Goal: Information Seeking & Learning: Learn about a topic

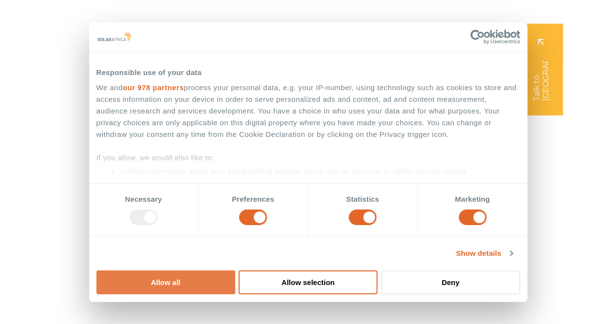
click at [235, 270] on button "Allow all" at bounding box center [165, 282] width 139 height 24
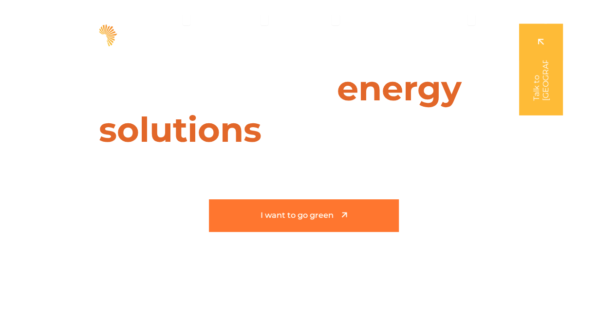
click at [312, 212] on span "I want to go green" at bounding box center [296, 215] width 73 height 8
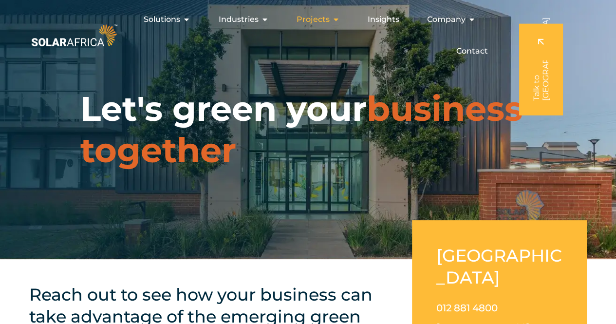
click at [337, 19] on icon "Menu" at bounding box center [336, 20] width 8 height 8
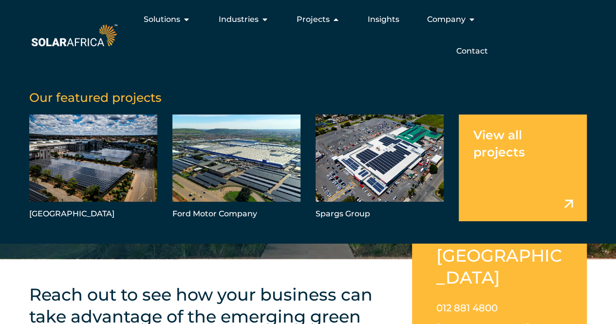
click at [520, 169] on link "Menu" at bounding box center [523, 167] width 128 height 107
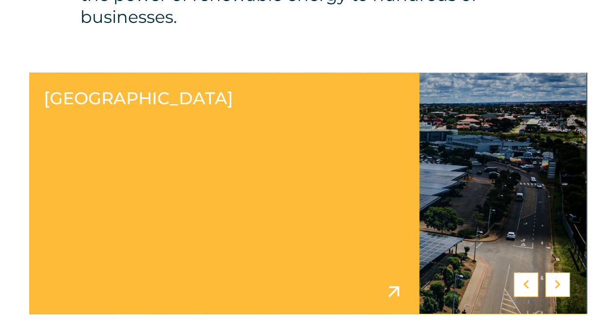
scroll to position [487, 0]
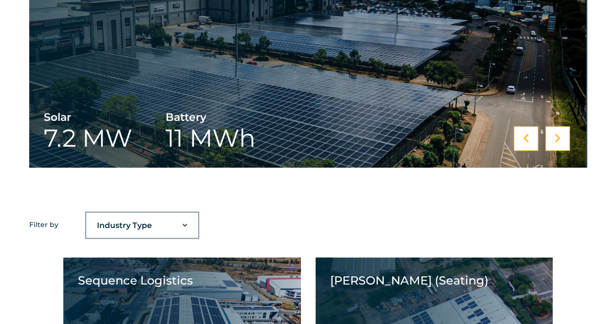
click at [186, 223] on select "Industry Type Agriculture Automotive Corporate Parks FMCG Food Processing Hospi…" at bounding box center [142, 225] width 112 height 19
click at [86, 216] on select "Industry Type Agriculture Automotive Corporate Parks FMCG Food Processing Hospi…" at bounding box center [142, 225] width 112 height 19
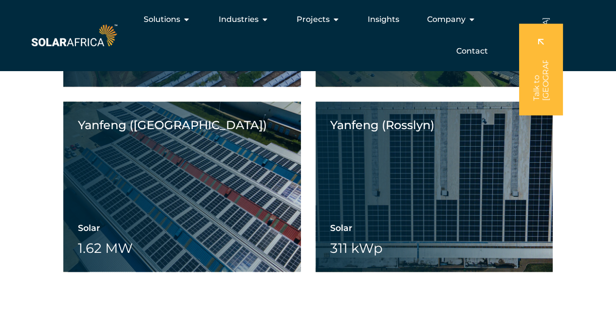
scroll to position [584, 0]
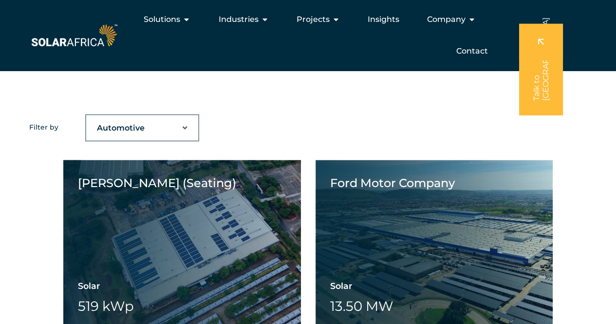
click at [182, 129] on select "Industry Type Agriculture Automotive Corporate Parks FMCG Food Processing Hospi…" at bounding box center [142, 127] width 112 height 19
click at [86, 118] on select "Industry Type Agriculture Automotive Corporate Parks FMCG Food Processing Hospi…" at bounding box center [142, 127] width 112 height 19
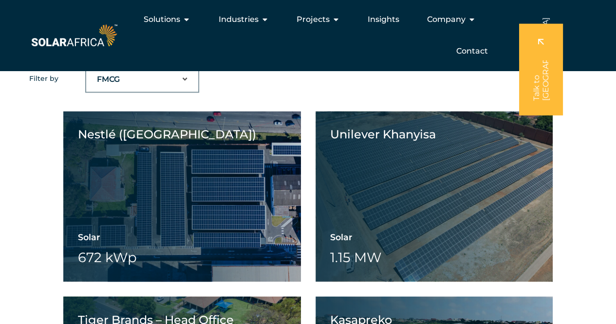
scroll to position [487, 0]
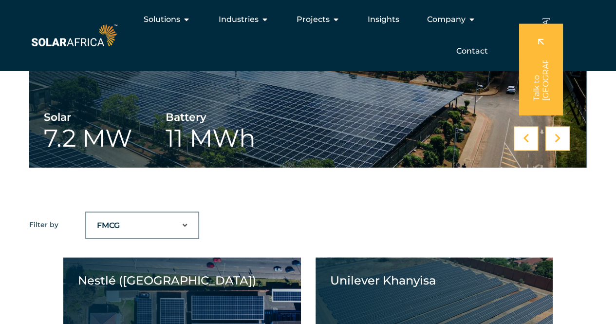
click at [186, 224] on select "Industry Type Agriculture Automotive Corporate Parks FMCG Food Processing Hospi…" at bounding box center [142, 225] width 112 height 19
select select "41"
click at [86, 216] on select "Industry Type Agriculture Automotive Corporate Parks FMCG Food Processing Hospi…" at bounding box center [142, 225] width 112 height 19
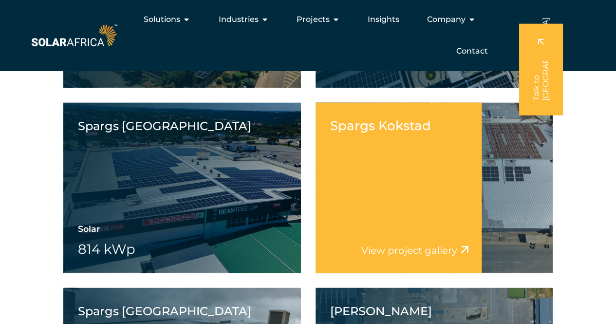
scroll to position [730, 0]
